Goal: Task Accomplishment & Management: Manage account settings

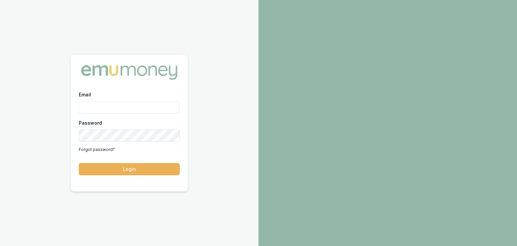
click at [115, 107] on input "Email" at bounding box center [129, 107] width 101 height 12
type input "[EMAIL_ADDRESS][PERSON_NAME][DOMAIN_NAME]"
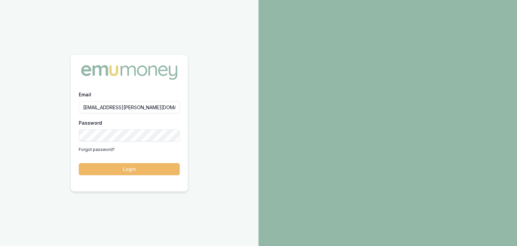
click at [138, 168] on button "Login" at bounding box center [129, 169] width 101 height 12
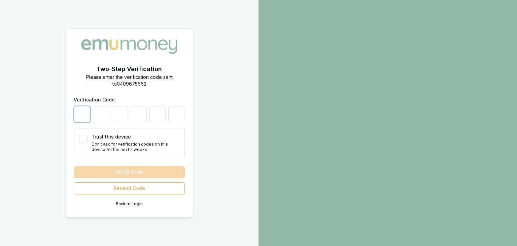
click at [76, 120] on input "number" at bounding box center [82, 114] width 16 height 16
type input "2"
type input "4"
type input "8"
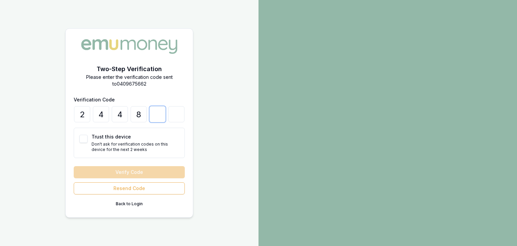
type input "0"
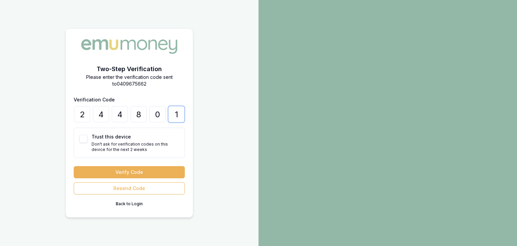
type input "1"
click at [76, 136] on div "Trust this device Don't ask for verification codes on this device for the next …" at bounding box center [129, 142] width 111 height 30
click at [84, 136] on button "Trust this device" at bounding box center [83, 139] width 8 height 8
checkbox input "true"
click at [112, 169] on button "Verify Code" at bounding box center [129, 172] width 111 height 12
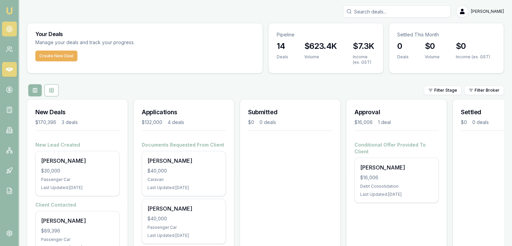
click at [9, 29] on circle at bounding box center [9, 28] width 1 height 1
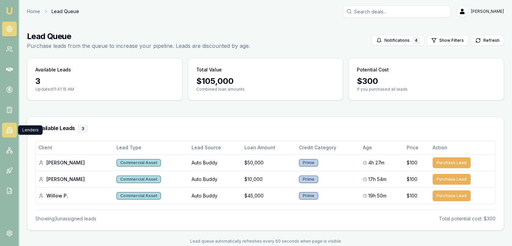
click at [7, 128] on icon at bounding box center [9, 129] width 7 height 7
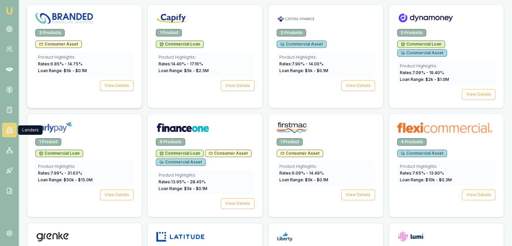
scroll to position [437, 0]
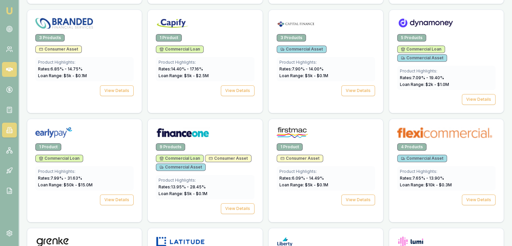
click at [7, 67] on icon at bounding box center [9, 69] width 7 height 7
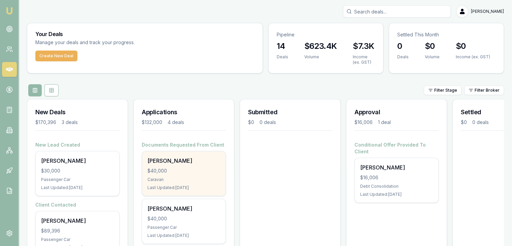
click at [160, 172] on div "$40,000" at bounding box center [183, 170] width 73 height 7
click at [190, 177] on div "Caravan" at bounding box center [183, 179] width 73 height 5
click at [170, 166] on div "Joel Cheetham $40,000 Caravan Last Updated: 1 day ago" at bounding box center [183, 173] width 83 height 44
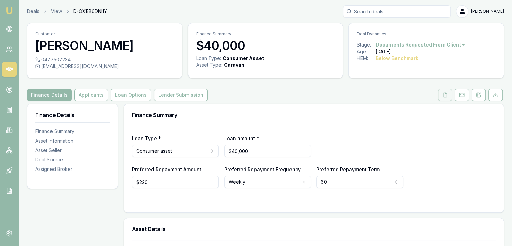
click at [444, 96] on icon at bounding box center [444, 94] width 5 height 5
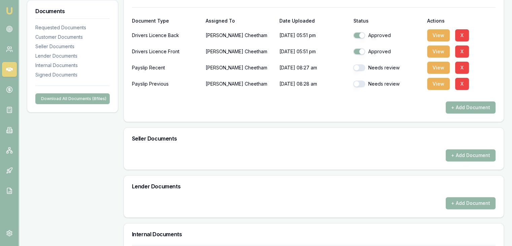
scroll to position [202, 0]
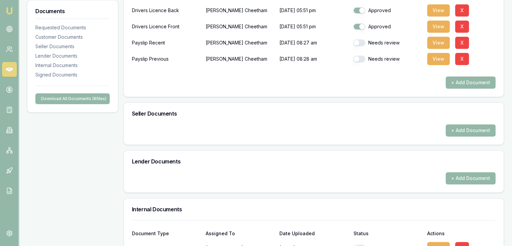
click at [362, 43] on button "button" at bounding box center [359, 42] width 12 height 7
checkbox input "true"
click at [362, 60] on button "button" at bounding box center [359, 58] width 12 height 7
checkbox input "true"
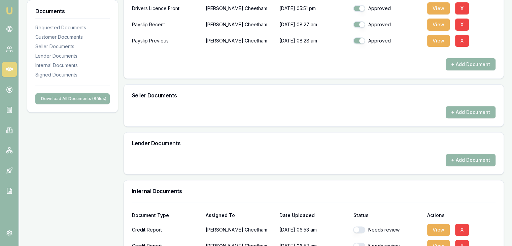
scroll to position [303, 0]
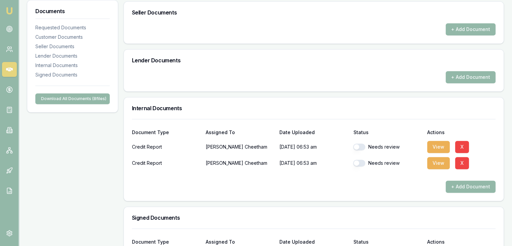
click at [362, 145] on button "button" at bounding box center [359, 146] width 12 height 7
checkbox input "true"
click at [361, 163] on button "button" at bounding box center [359, 162] width 12 height 7
checkbox input "true"
click at [438, 146] on button "View" at bounding box center [438, 147] width 23 height 12
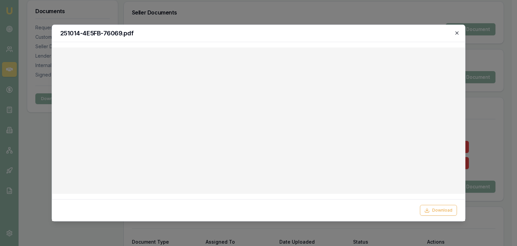
click at [457, 33] on icon "button" at bounding box center [456, 32] width 5 height 5
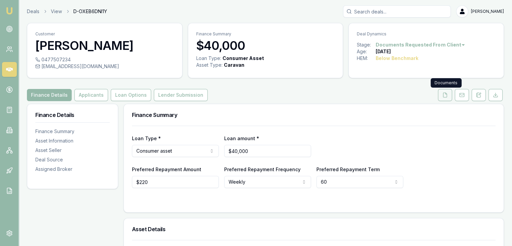
click at [445, 95] on icon at bounding box center [444, 94] width 5 height 5
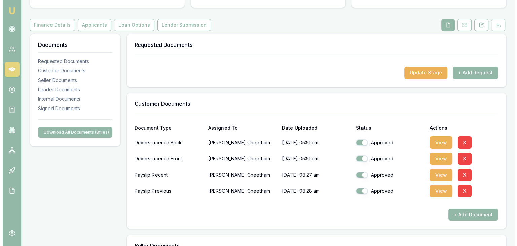
scroll to position [101, 0]
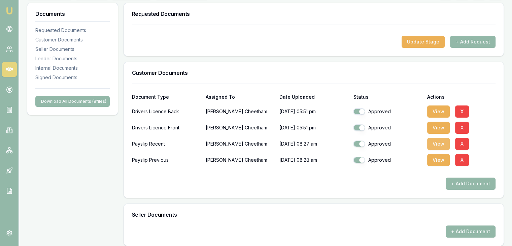
click at [437, 143] on button "View" at bounding box center [438, 144] width 23 height 12
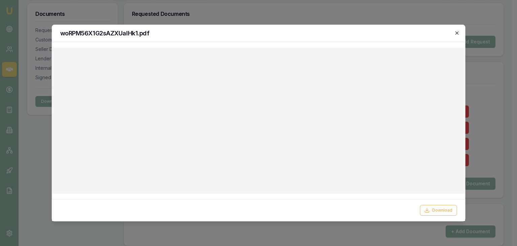
click at [457, 32] on icon "button" at bounding box center [456, 32] width 3 height 3
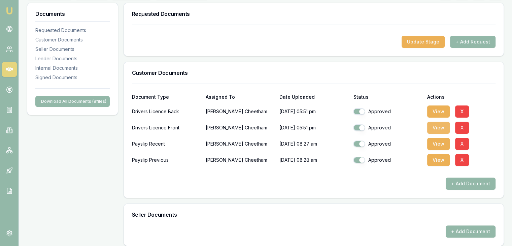
click at [437, 126] on button "View" at bounding box center [438, 127] width 23 height 12
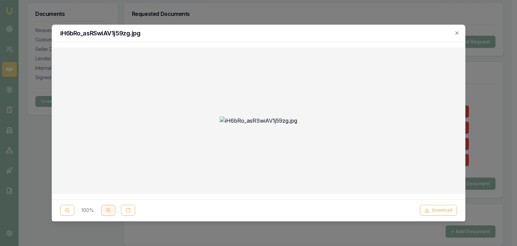
click at [108, 209] on line at bounding box center [108, 209] width 0 height 1
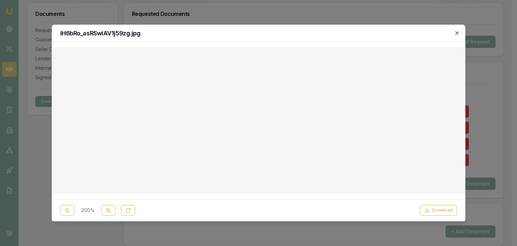
click at [457, 33] on icon "button" at bounding box center [456, 32] width 5 height 5
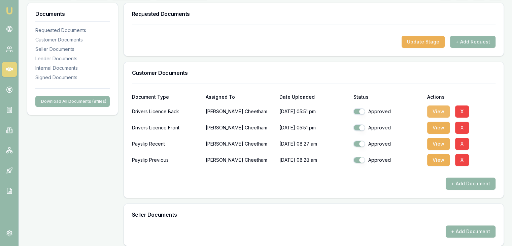
click at [440, 110] on button "View" at bounding box center [438, 111] width 23 height 12
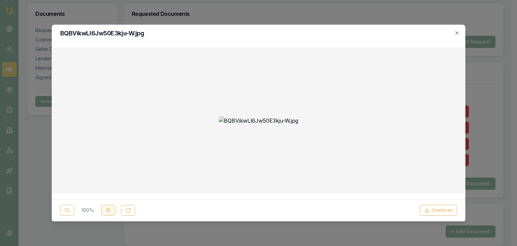
click at [107, 210] on icon at bounding box center [108, 209] width 5 height 5
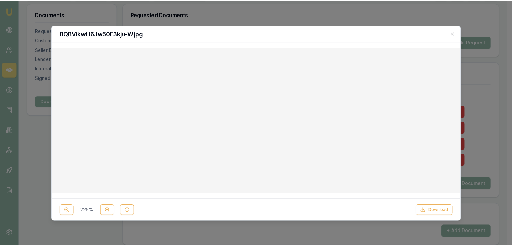
scroll to position [336, 43]
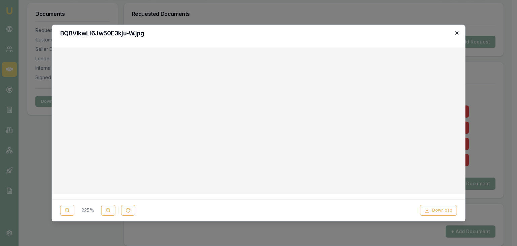
click at [457, 31] on icon "button" at bounding box center [456, 32] width 3 height 3
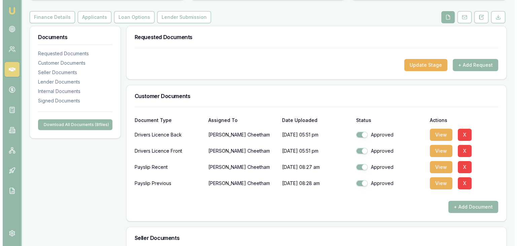
scroll to position [67, 0]
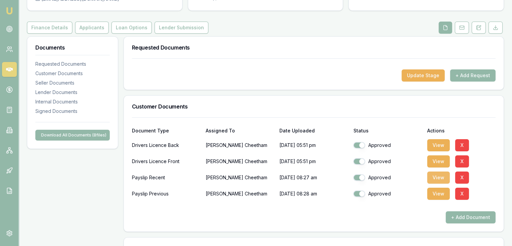
click at [439, 177] on button "View" at bounding box center [438, 177] width 23 height 12
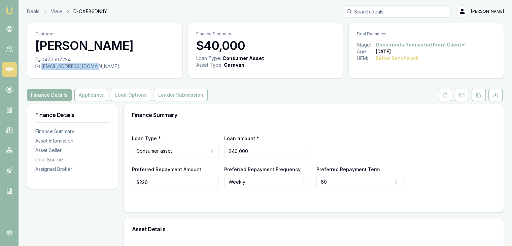
drag, startPoint x: 41, startPoint y: 65, endPoint x: 96, endPoint y: 67, distance: 54.9
click at [96, 67] on div "[EMAIL_ADDRESS][DOMAIN_NAME]" at bounding box center [104, 66] width 139 height 7
copy div "[EMAIL_ADDRESS][DOMAIN_NAME]"
drag, startPoint x: 42, startPoint y: 58, endPoint x: 69, endPoint y: 61, distance: 27.3
click at [69, 61] on div "0477507234" at bounding box center [104, 59] width 139 height 7
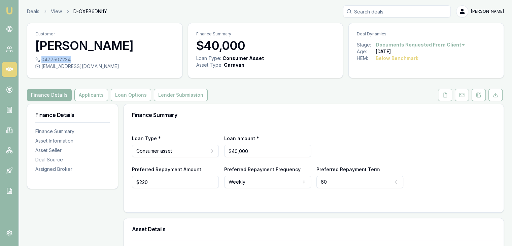
copy div "0477507234"
